Goal: Information Seeking & Learning: Learn about a topic

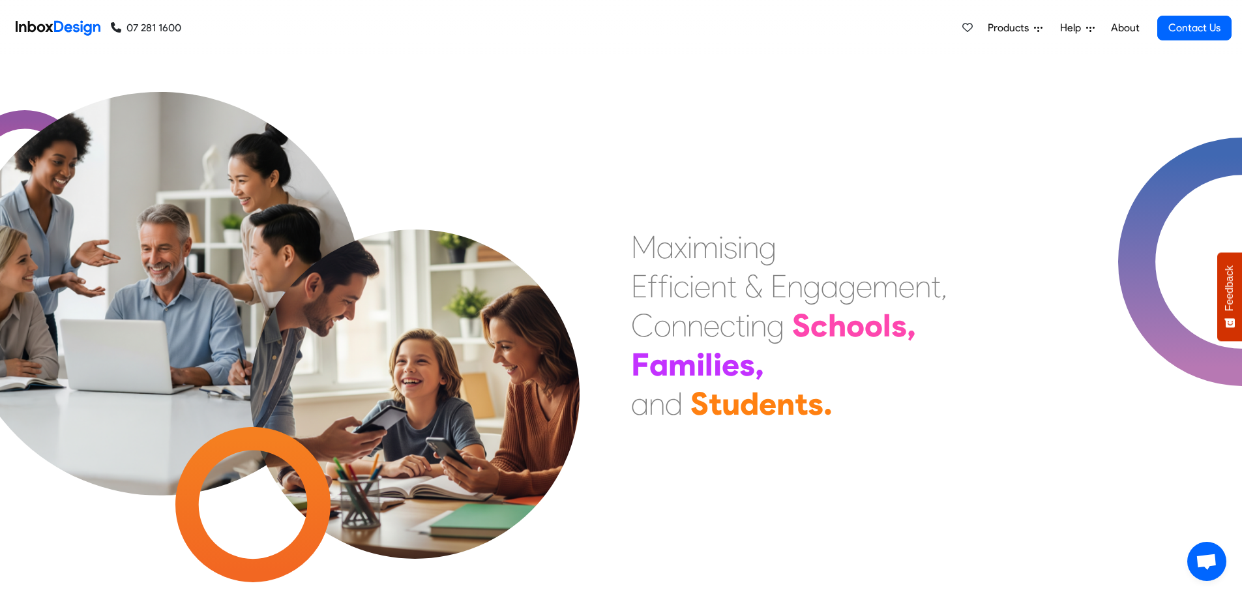
click at [1008, 25] on span "Products" at bounding box center [1011, 28] width 46 height 16
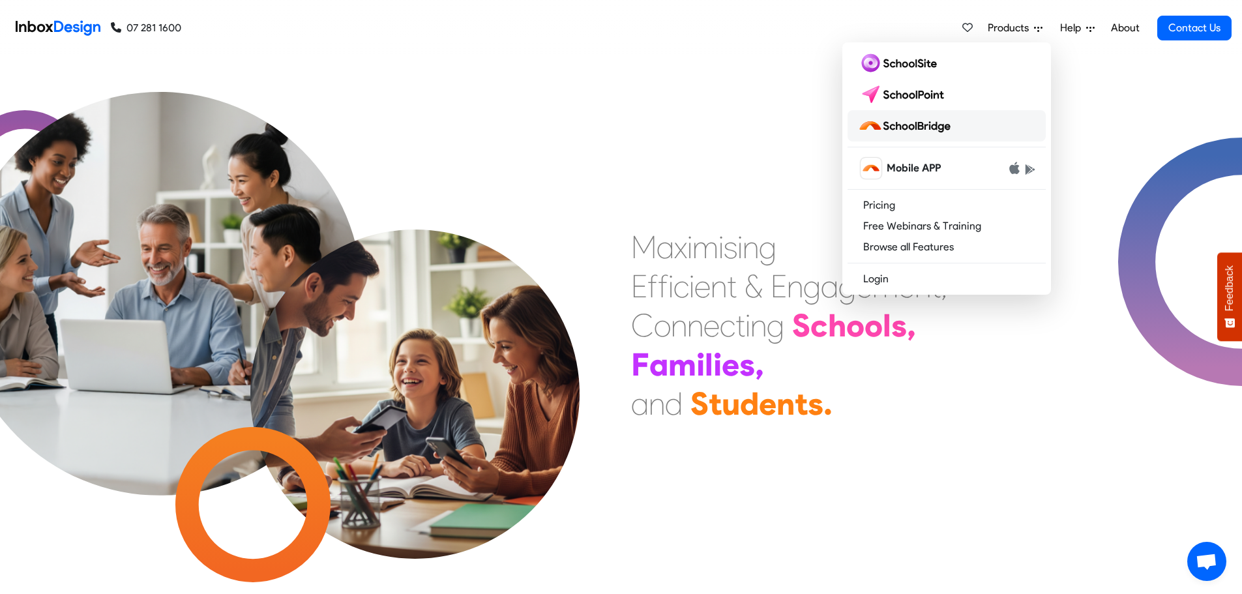
click at [910, 123] on img at bounding box center [907, 125] width 98 height 21
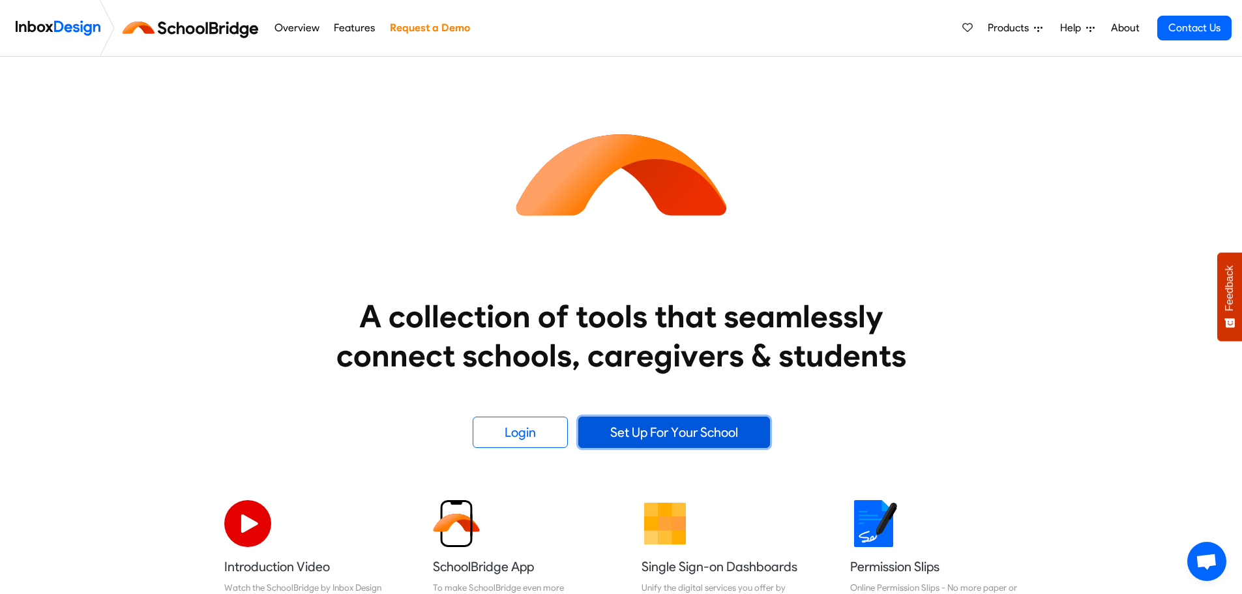
click at [679, 437] on link "Set Up For Your School" at bounding box center [674, 432] width 192 height 31
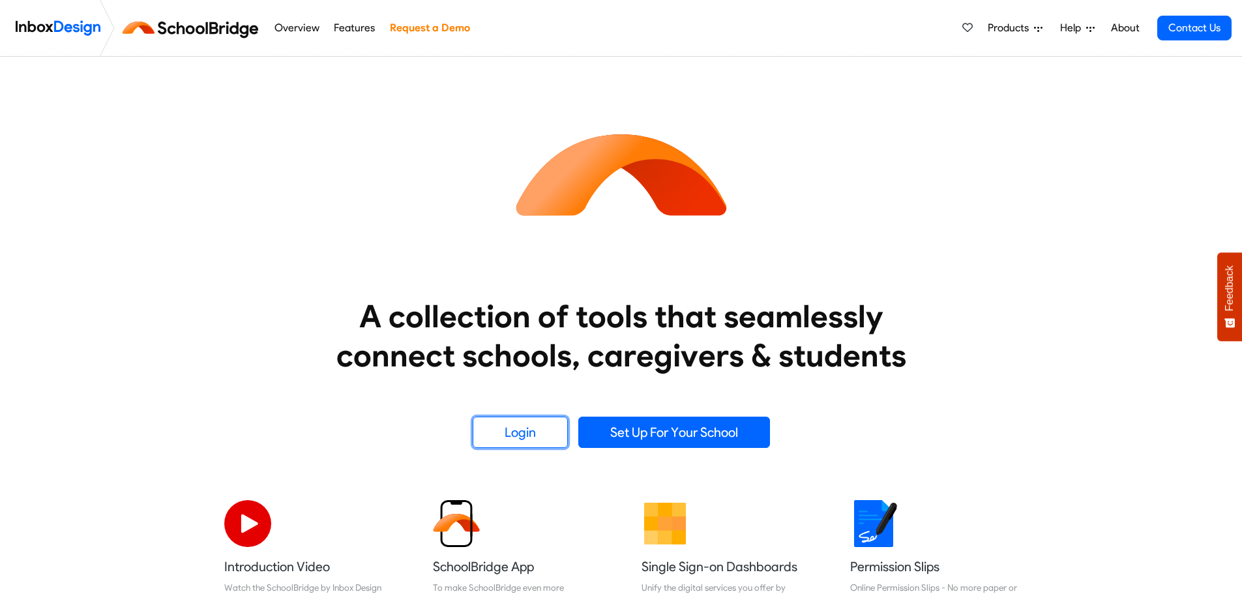
click at [520, 421] on link "Login" at bounding box center [520, 432] width 95 height 31
click at [297, 24] on link "Overview" at bounding box center [297, 28] width 52 height 26
click at [216, 27] on img at bounding box center [193, 27] width 147 height 31
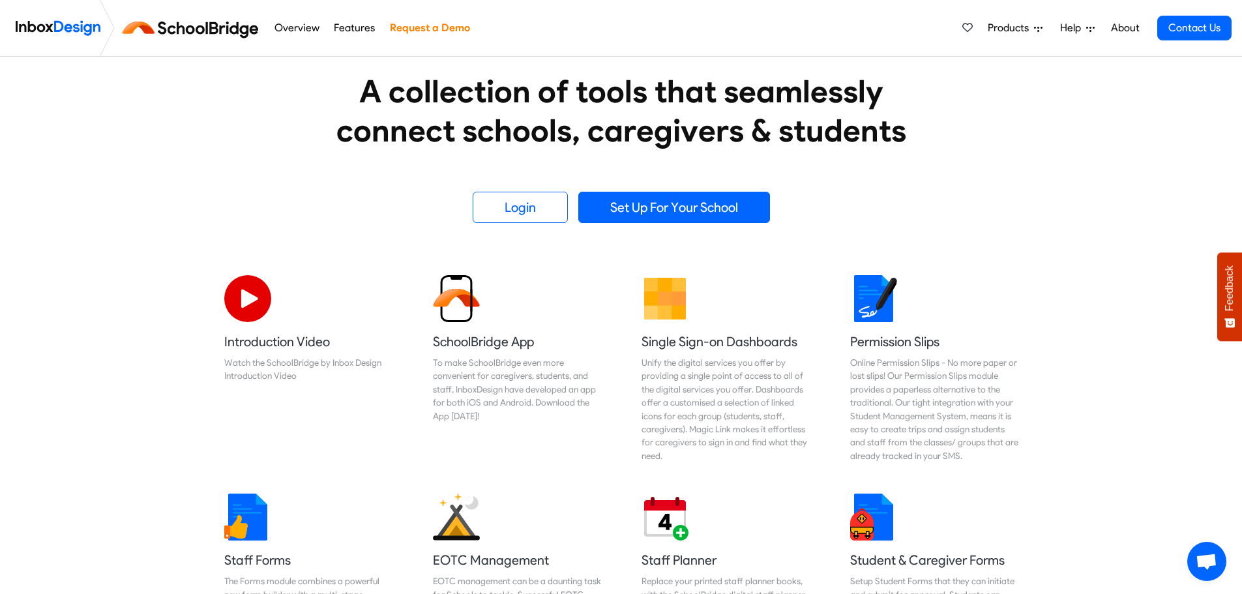
scroll to position [261, 0]
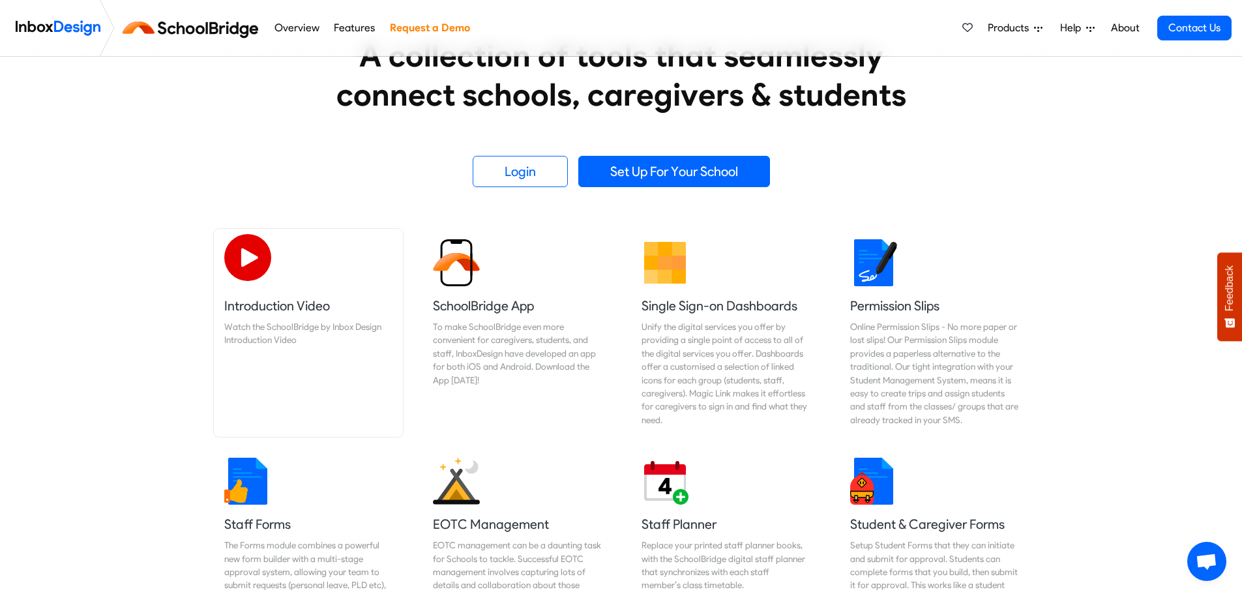
click at [269, 316] on link "Introduction Video Watch the SchoolBridge by Inbox Design Introduction Video" at bounding box center [308, 333] width 189 height 208
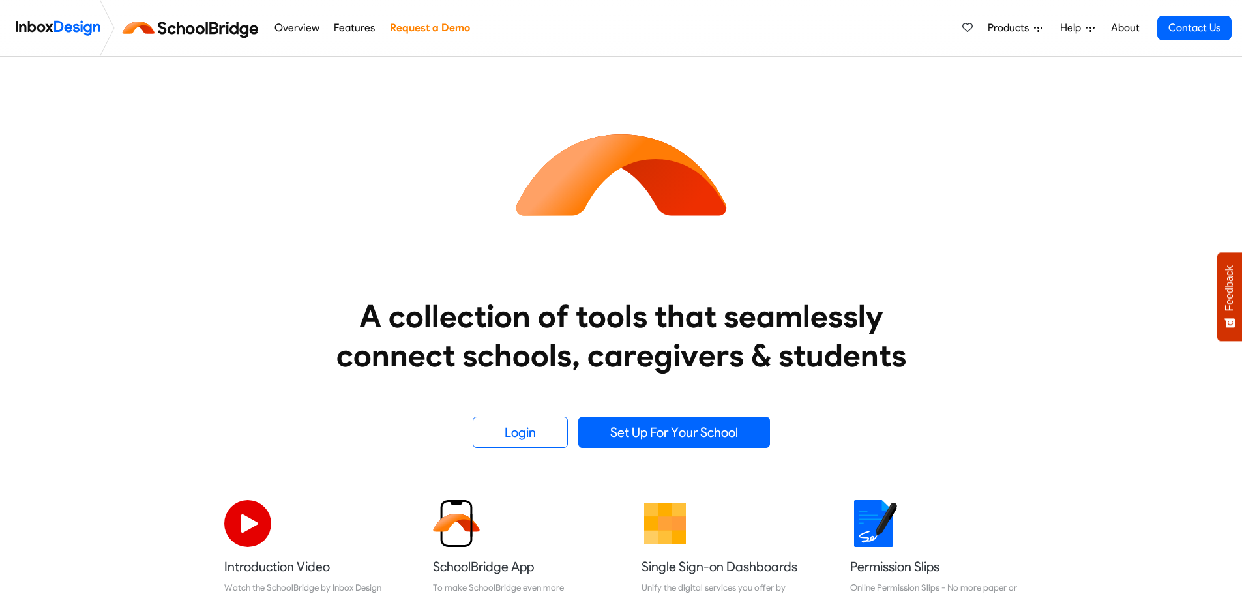
scroll to position [261, 0]
